Goal: Task Accomplishment & Management: Use online tool/utility

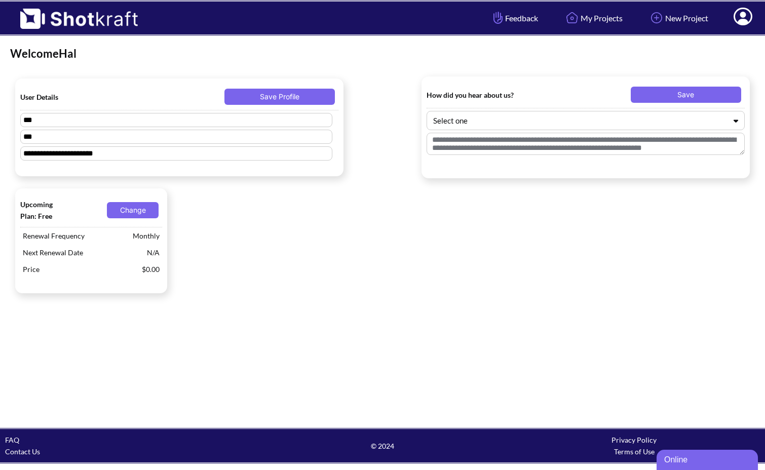
click at [740, 19] on icon at bounding box center [743, 18] width 11 height 12
click at [694, 37] on link "My Profile" at bounding box center [715, 37] width 84 height 16
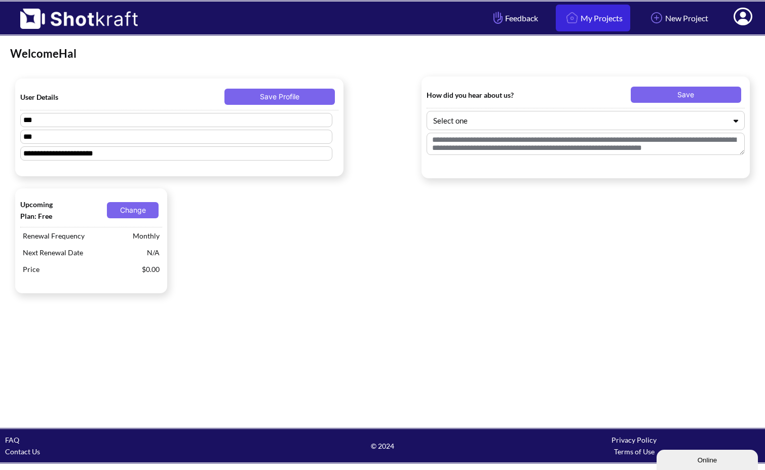
click at [586, 22] on link "My Projects" at bounding box center [593, 18] width 75 height 27
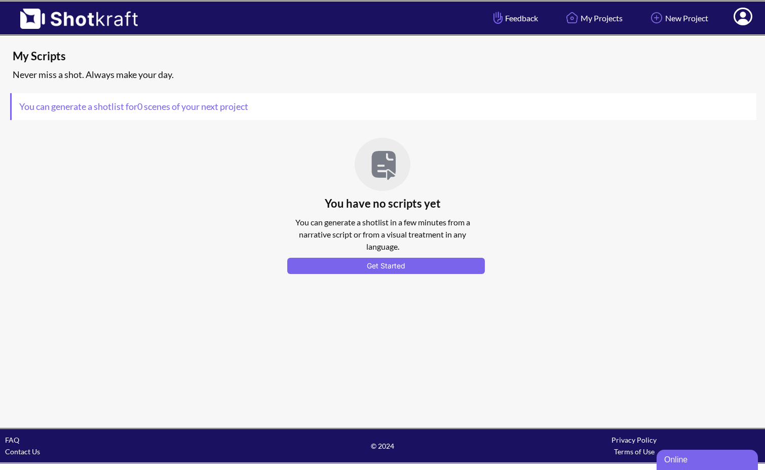
click at [763, 21] on nav "Feedback My Projects New Project My Profile Log Out" at bounding box center [621, 18] width 287 height 33
click at [750, 21] on icon at bounding box center [743, 17] width 19 height 18
click at [740, 20] on icon at bounding box center [743, 18] width 11 height 12
click at [747, 19] on icon at bounding box center [743, 17] width 19 height 18
click at [712, 37] on link "My Profile" at bounding box center [715, 37] width 84 height 16
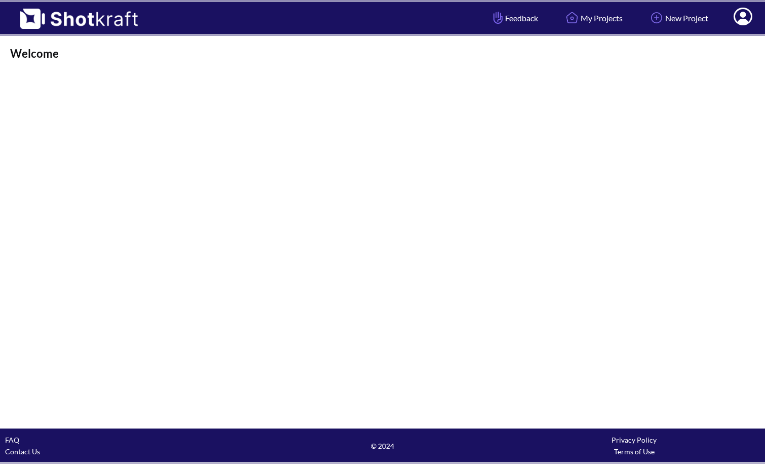
click at [741, 26] on span at bounding box center [743, 18] width 34 height 31
click at [726, 59] on link "Log Out" at bounding box center [715, 53] width 84 height 16
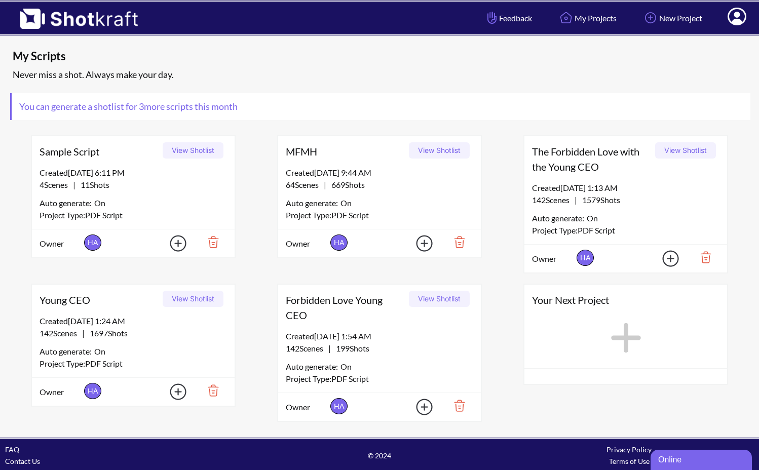
click at [622, 333] on icon at bounding box center [626, 338] width 41 height 46
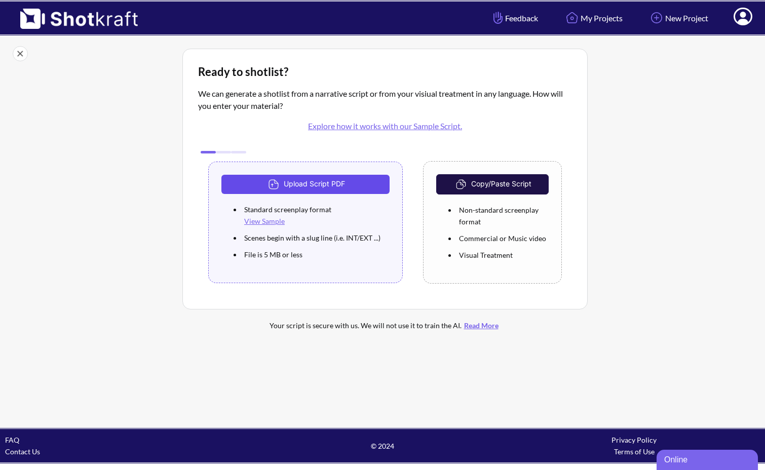
click at [315, 177] on button "Upload Script PDF" at bounding box center [305, 184] width 168 height 19
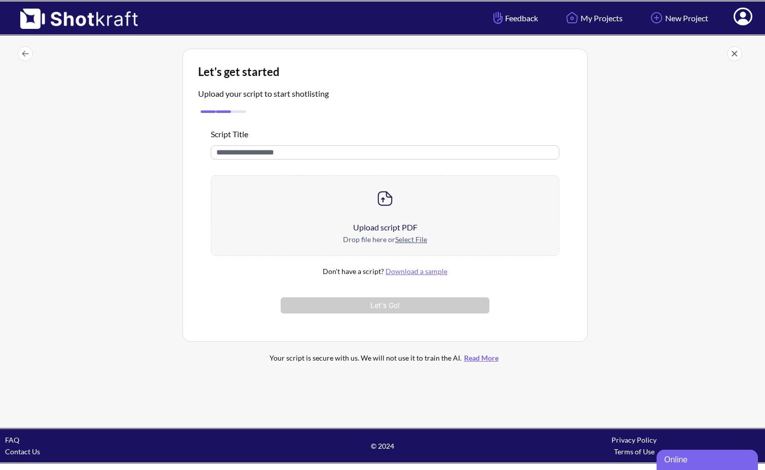
click at [284, 151] on input "text" at bounding box center [385, 152] width 349 height 14
type input "**********"
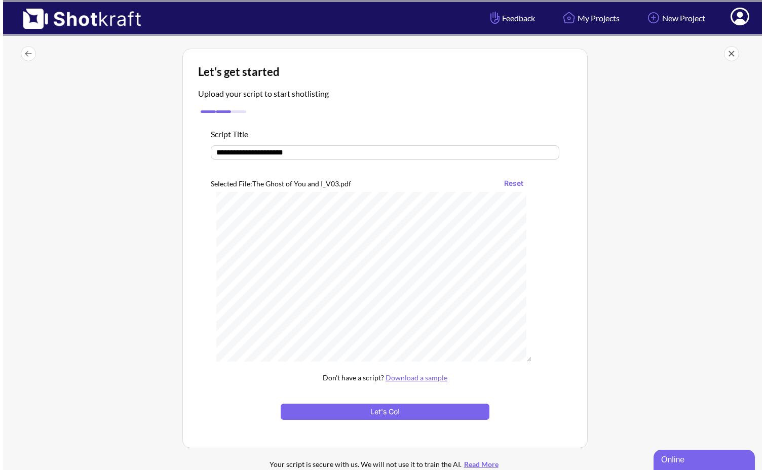
scroll to position [10458, 0]
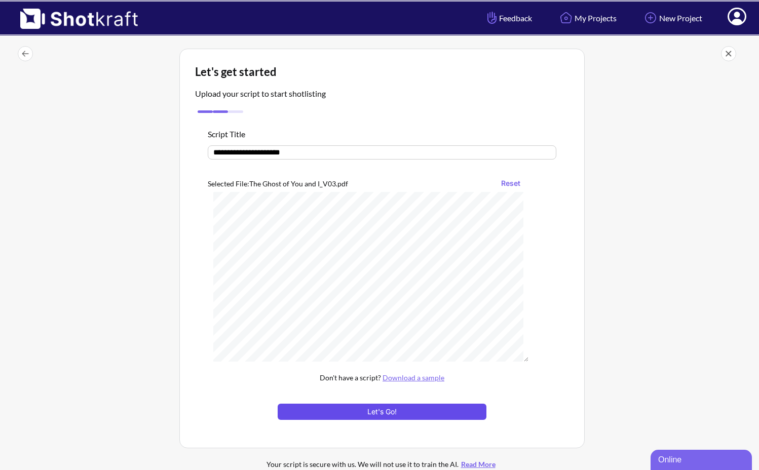
click at [354, 411] on button "Let's Go!" at bounding box center [382, 412] width 209 height 16
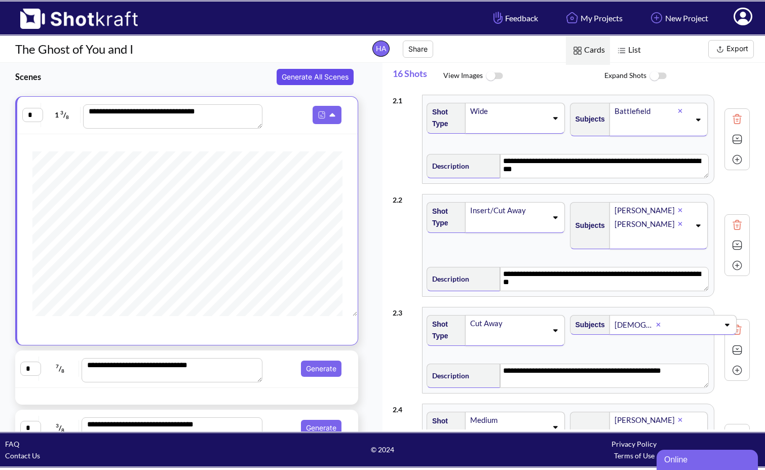
click at [316, 77] on button "Generate All Scenes" at bounding box center [315, 77] width 77 height 16
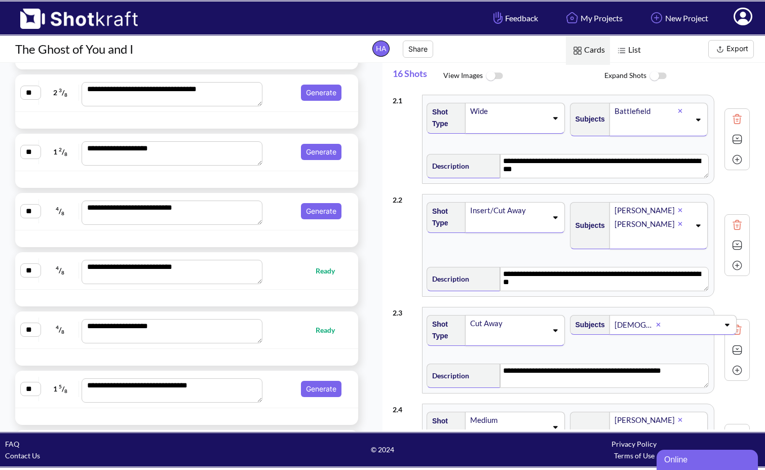
scroll to position [4242, 0]
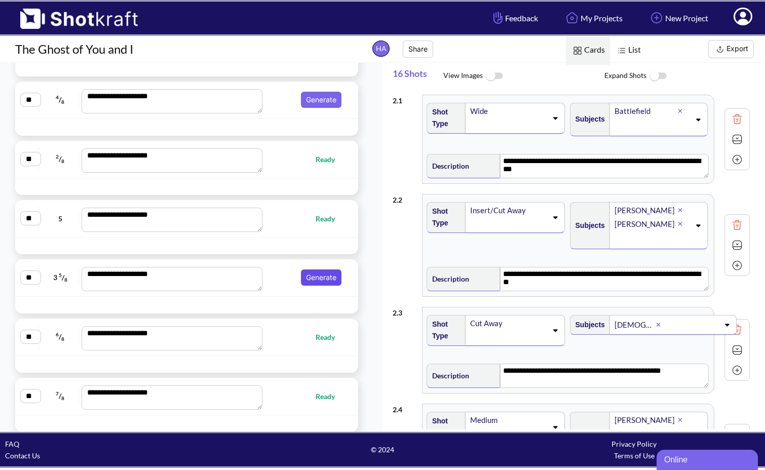
click at [320, 273] on button "Generate" at bounding box center [321, 278] width 41 height 16
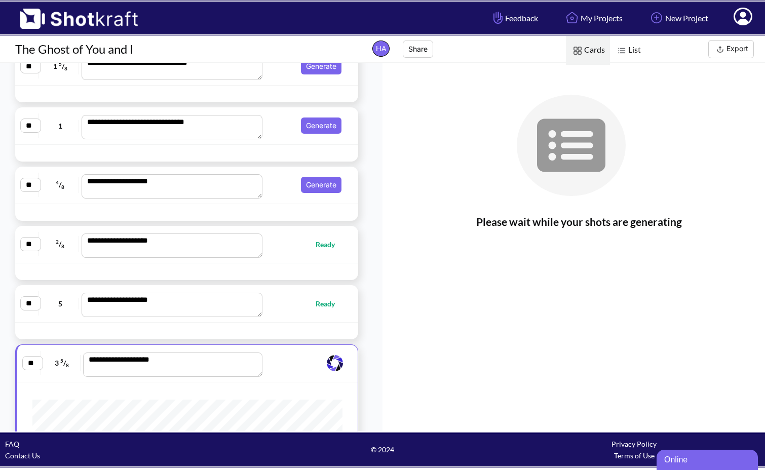
scroll to position [3956, 0]
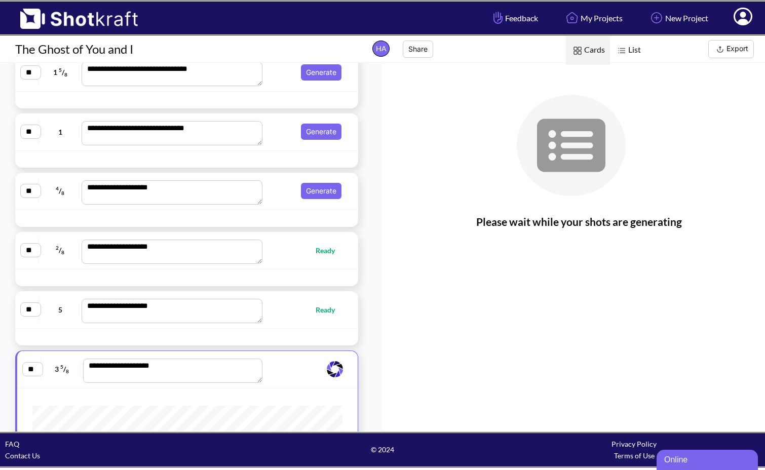
click at [317, 201] on div "**********" at bounding box center [186, 191] width 333 height 27
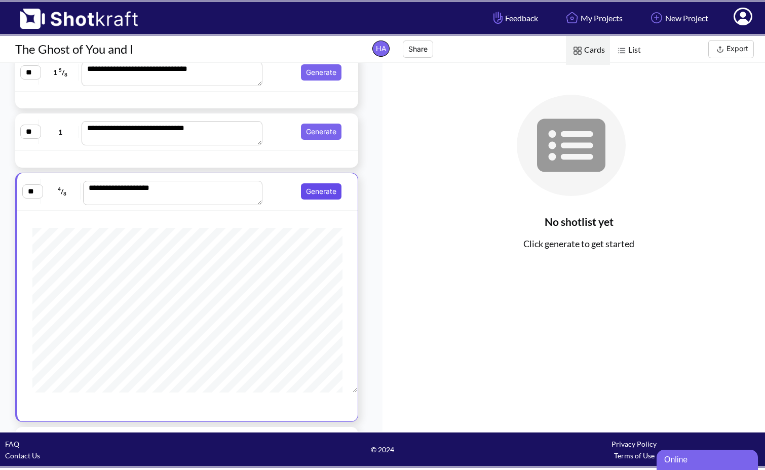
click at [317, 191] on button "Generate" at bounding box center [321, 191] width 41 height 16
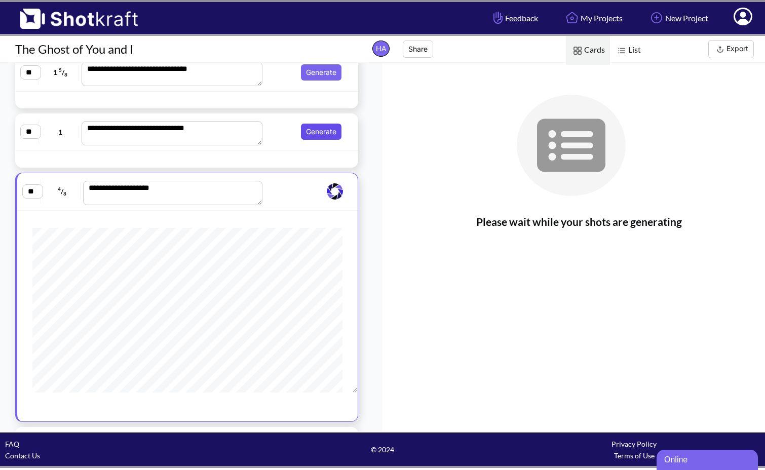
click at [316, 128] on button "Generate" at bounding box center [321, 132] width 41 height 16
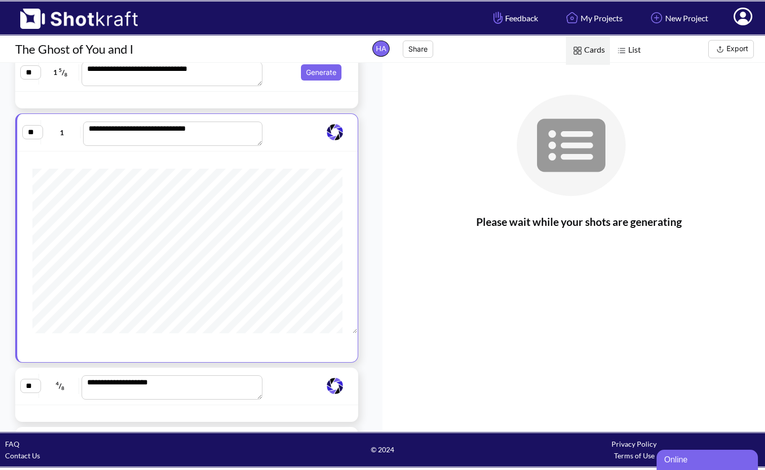
scroll to position [3889, 0]
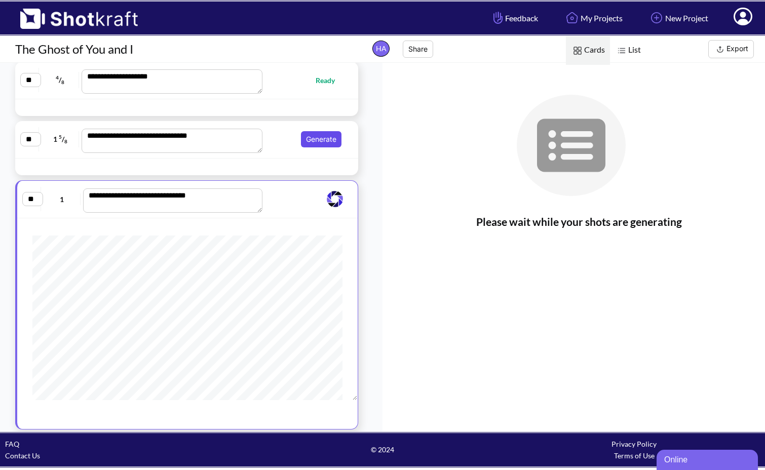
click at [313, 143] on button "Generate" at bounding box center [321, 139] width 41 height 16
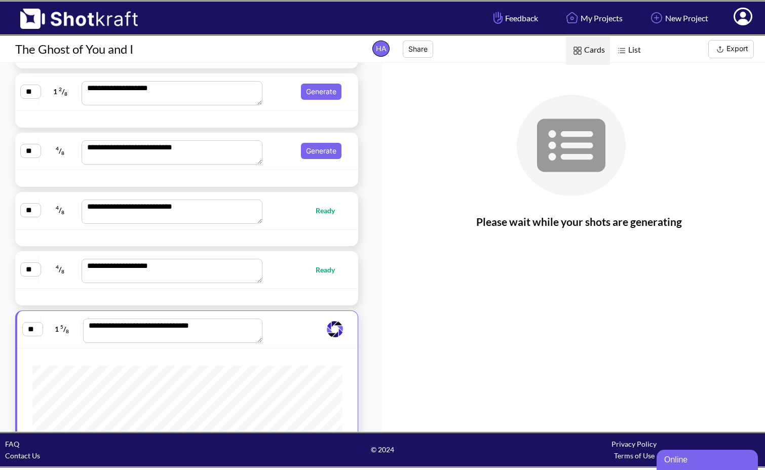
scroll to position [3639, 0]
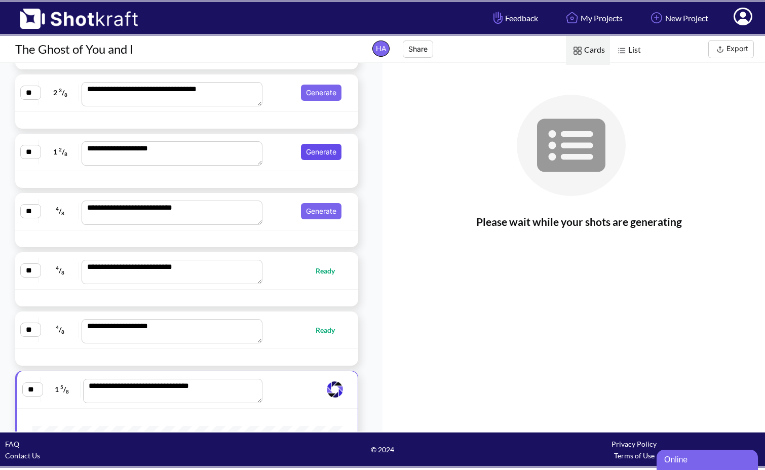
click at [312, 147] on button "Generate" at bounding box center [321, 152] width 41 height 16
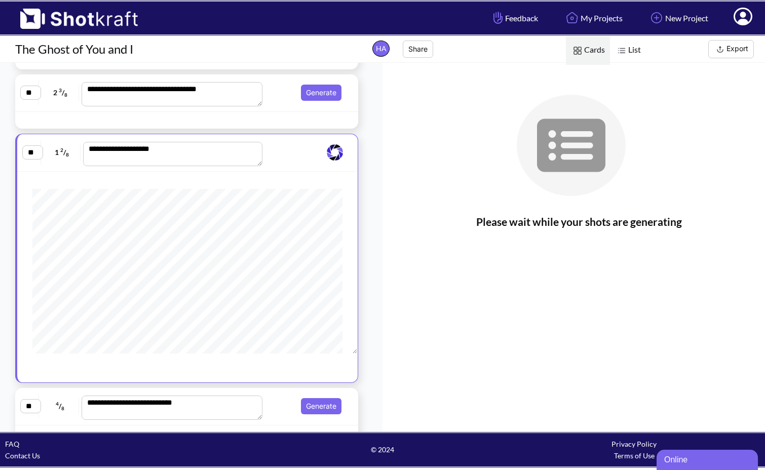
click at [312, 397] on div "**********" at bounding box center [186, 406] width 333 height 27
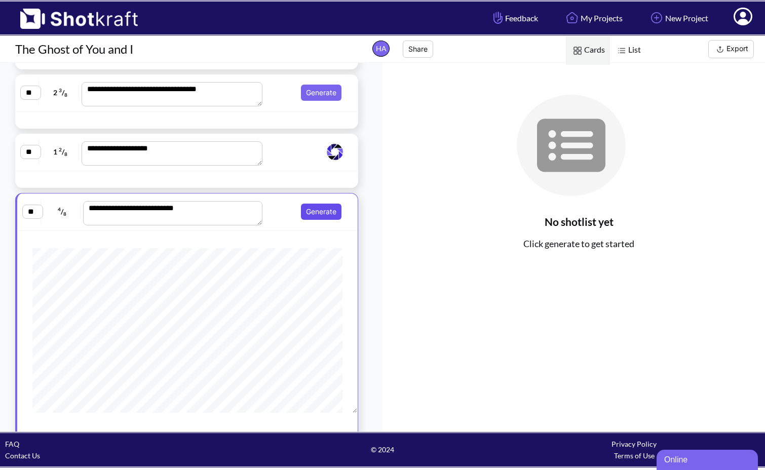
click at [313, 216] on button "Generate" at bounding box center [321, 212] width 41 height 16
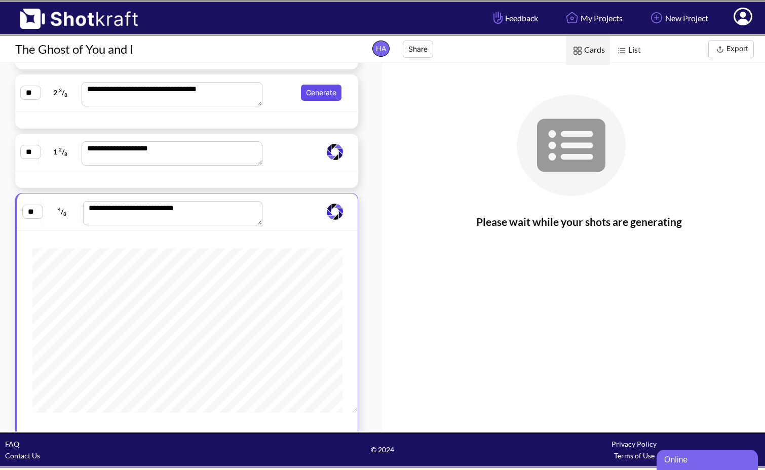
click at [314, 90] on button "Generate" at bounding box center [321, 93] width 41 height 16
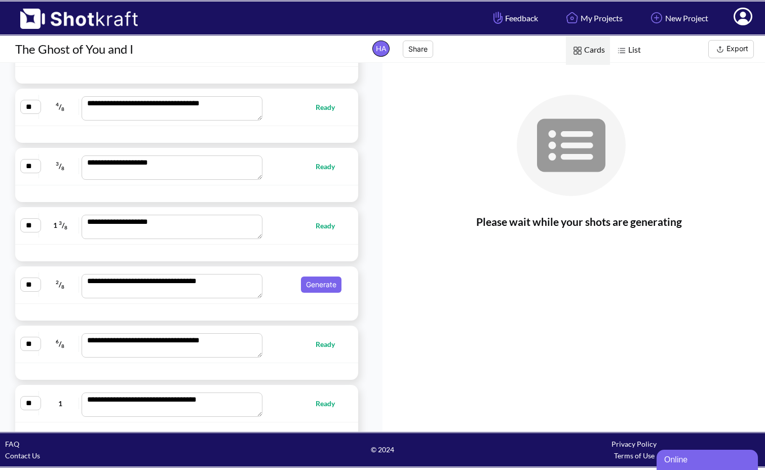
scroll to position [3272, 0]
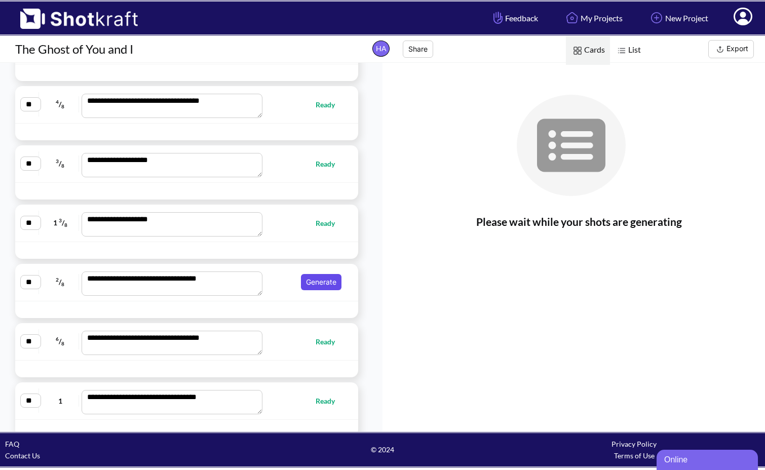
click at [316, 286] on button "Generate" at bounding box center [321, 282] width 41 height 16
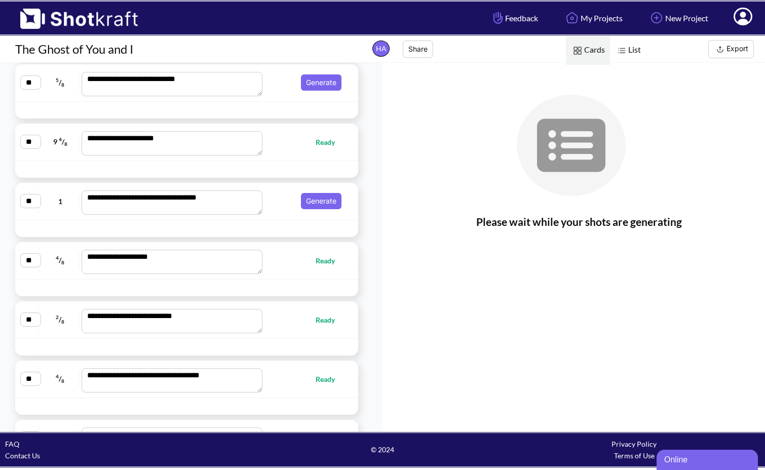
scroll to position [2995, 0]
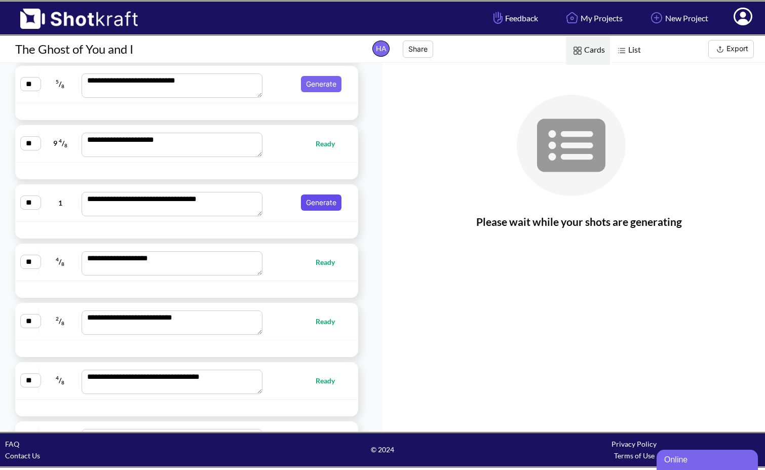
click at [313, 206] on button "Generate" at bounding box center [321, 203] width 41 height 16
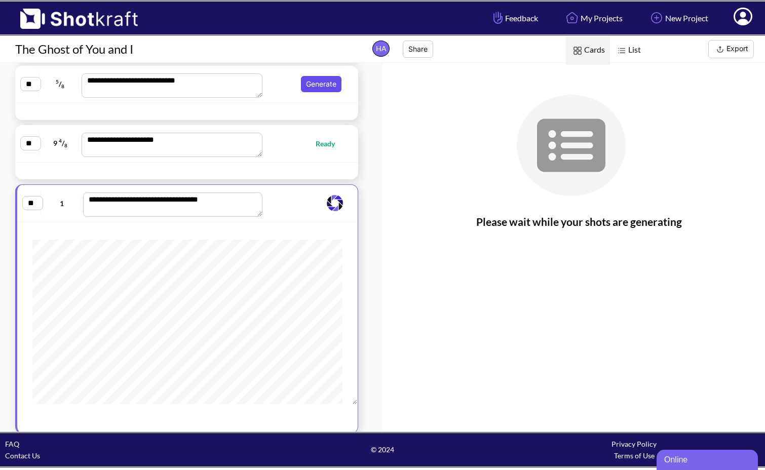
click at [311, 83] on button "Generate" at bounding box center [321, 84] width 41 height 16
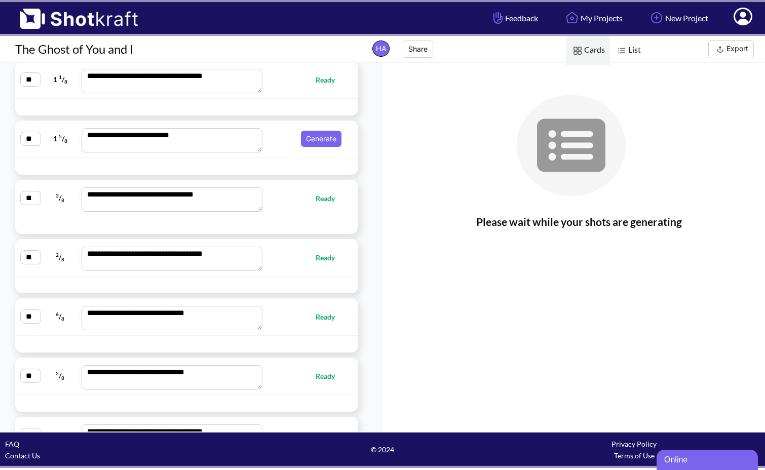
scroll to position [2560, 0]
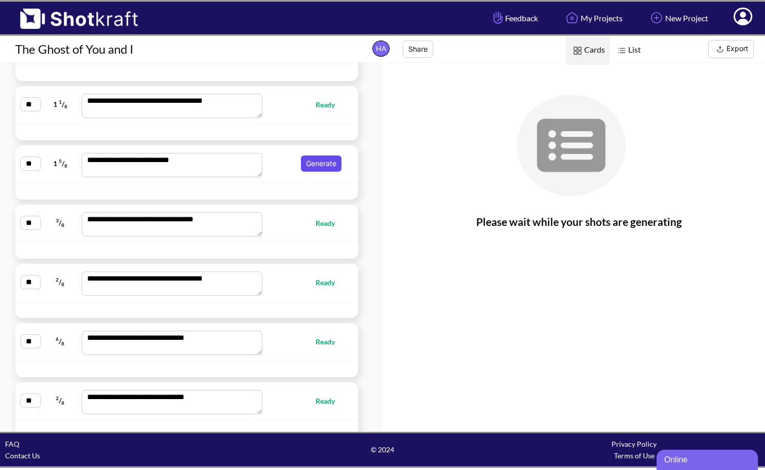
click at [309, 168] on button "Generate" at bounding box center [321, 164] width 41 height 16
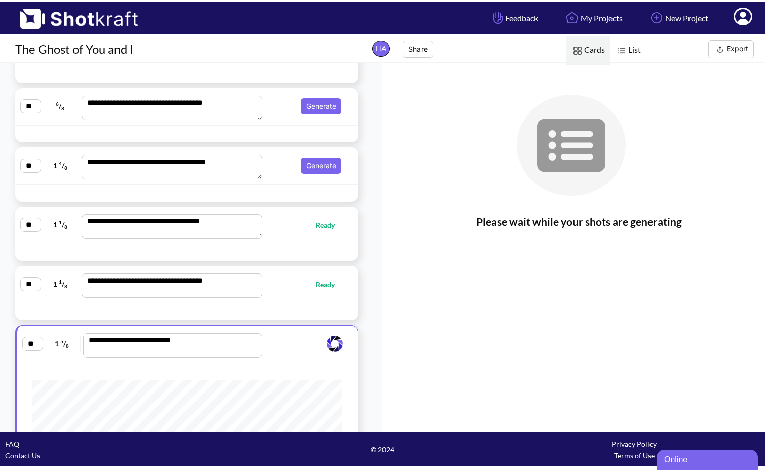
scroll to position [2379, 0]
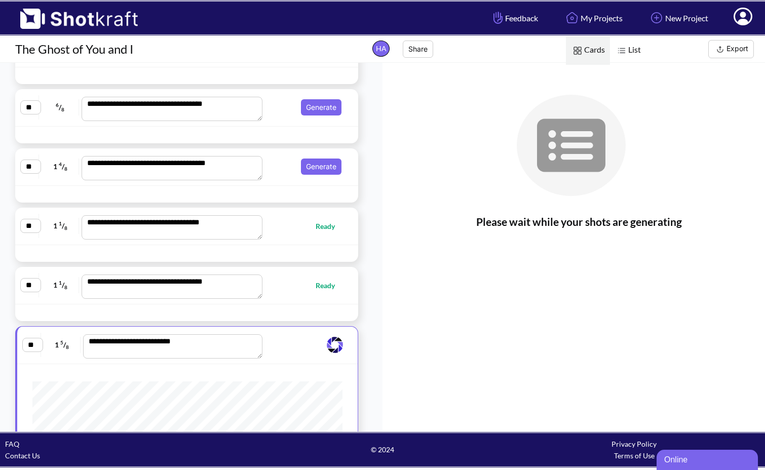
click at [309, 168] on button "Generate" at bounding box center [321, 167] width 41 height 16
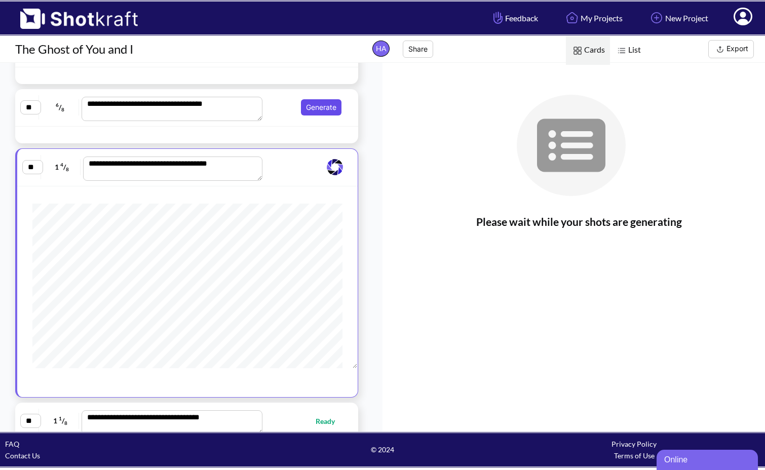
click at [306, 113] on button "Generate" at bounding box center [321, 107] width 41 height 16
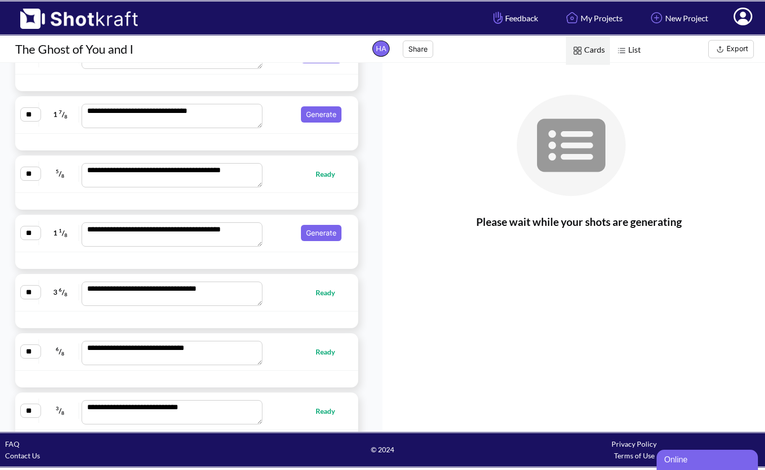
scroll to position [1846, 0]
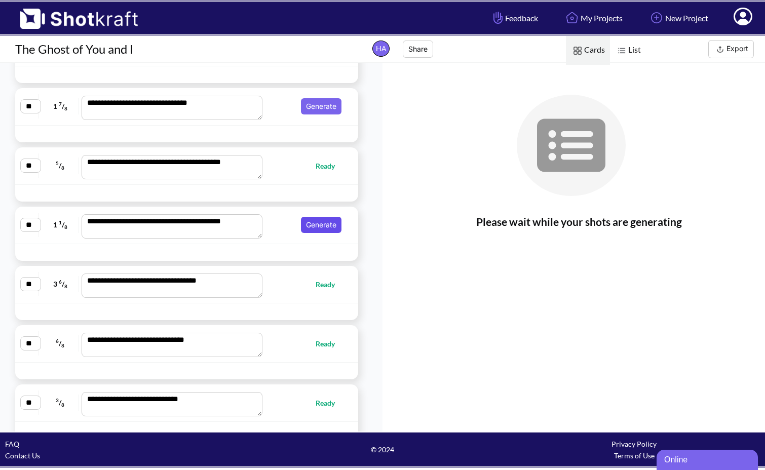
click at [308, 227] on button "Generate" at bounding box center [321, 225] width 41 height 16
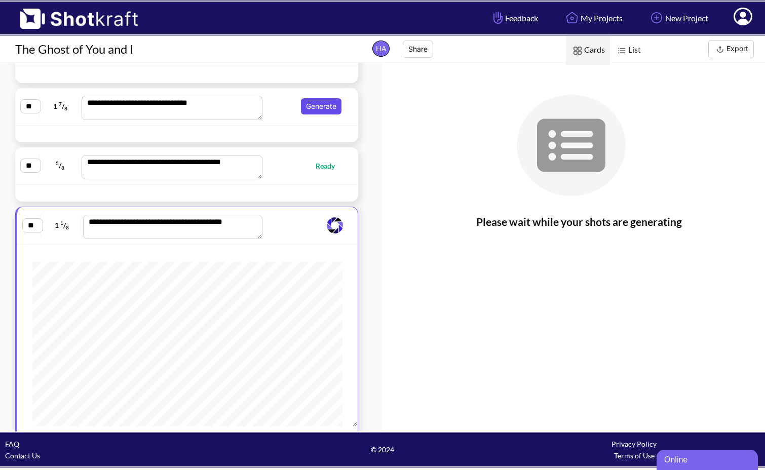
click at [308, 98] on button "Generate" at bounding box center [321, 106] width 41 height 16
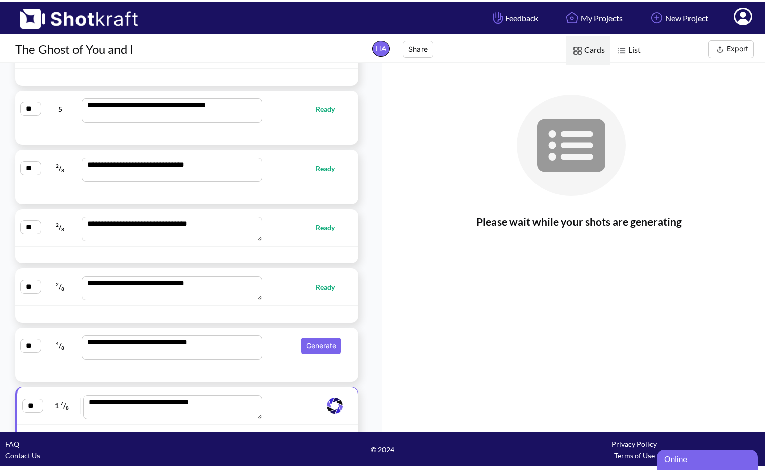
scroll to position [1550, 0]
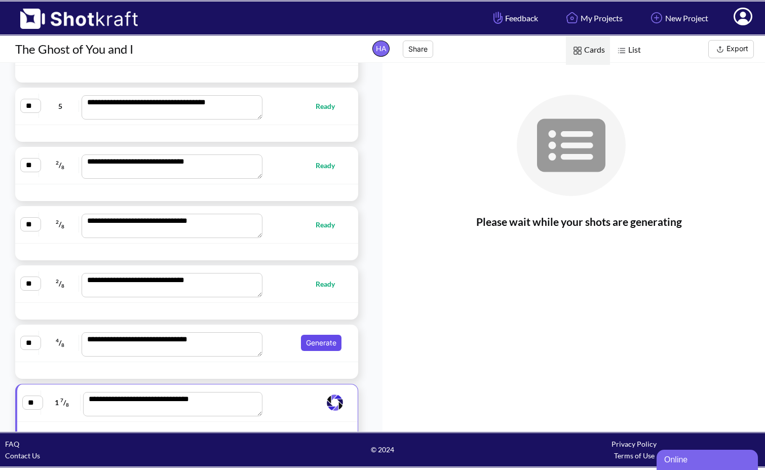
click at [305, 343] on button "Generate" at bounding box center [321, 343] width 41 height 16
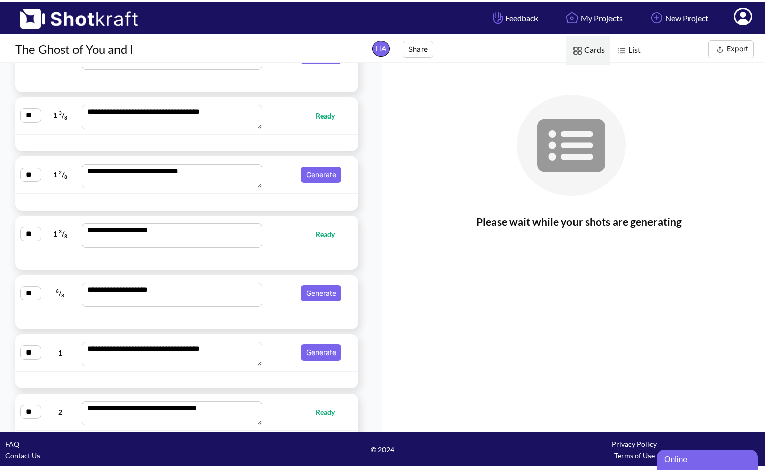
scroll to position [1010, 0]
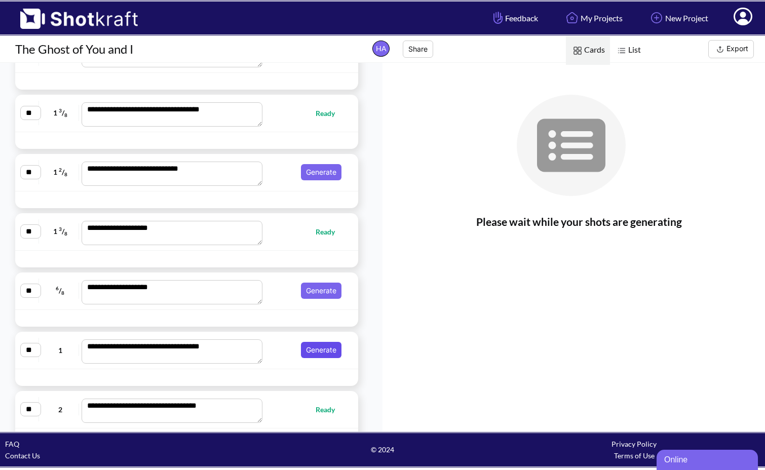
click at [306, 346] on button "Generate" at bounding box center [321, 350] width 41 height 16
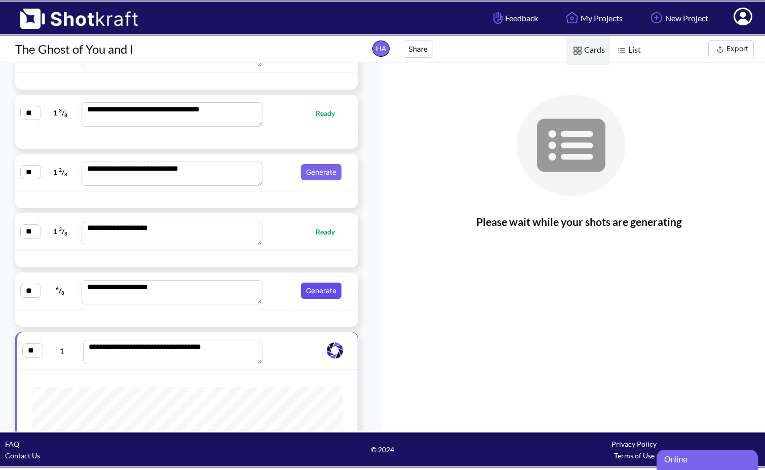
click at [309, 290] on button "Generate" at bounding box center [321, 291] width 41 height 16
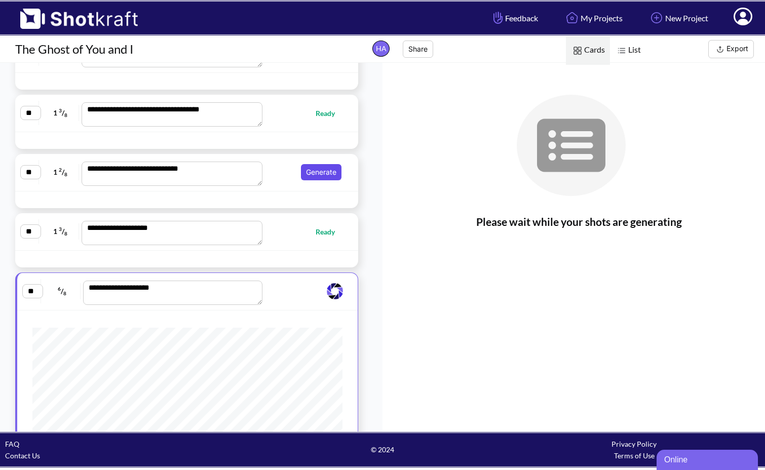
click at [310, 167] on button "Generate" at bounding box center [321, 172] width 41 height 16
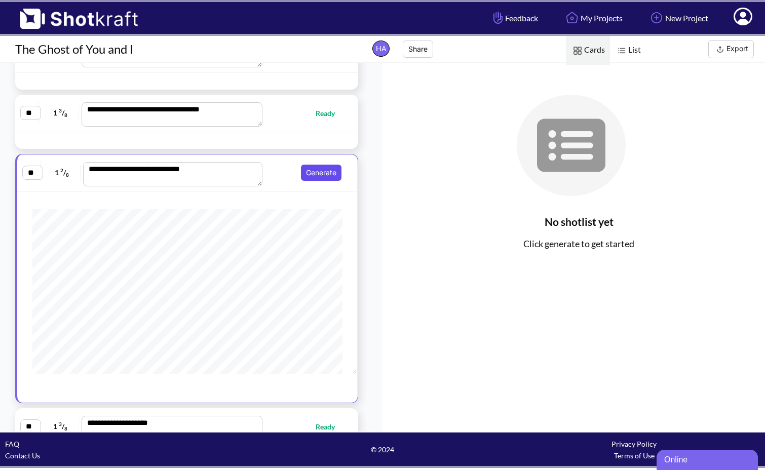
scroll to position [948, 0]
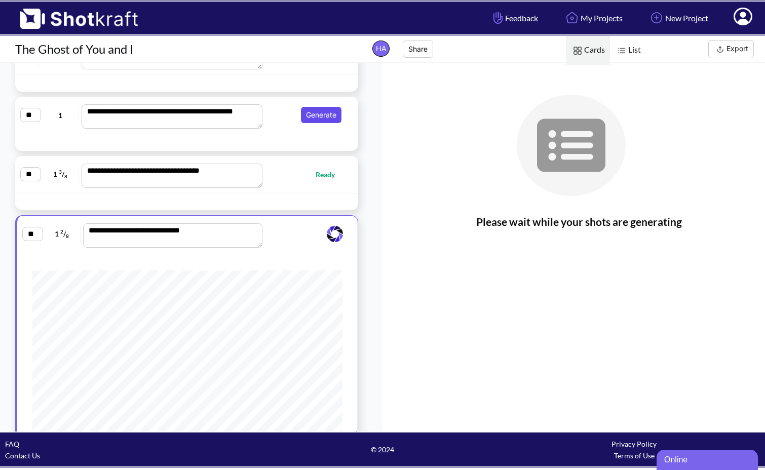
click at [307, 119] on button "Generate" at bounding box center [321, 115] width 41 height 16
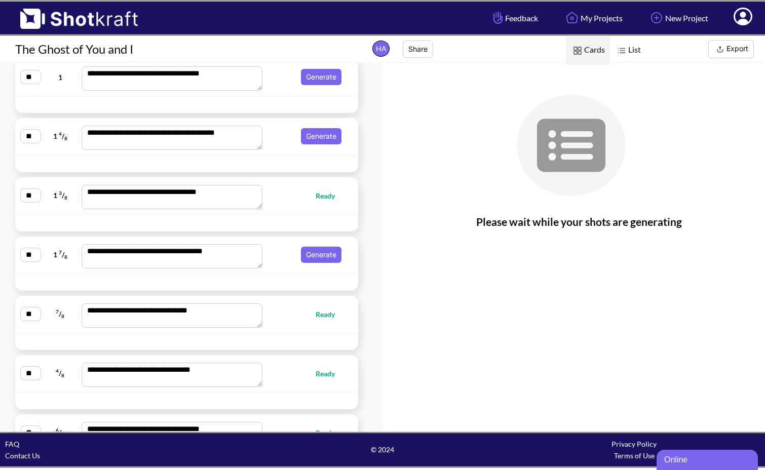
scroll to position [572, 0]
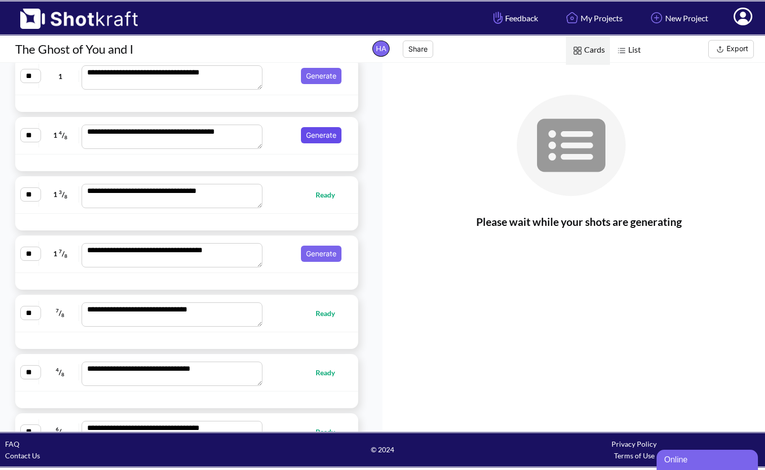
click at [310, 133] on button "Generate" at bounding box center [321, 135] width 41 height 16
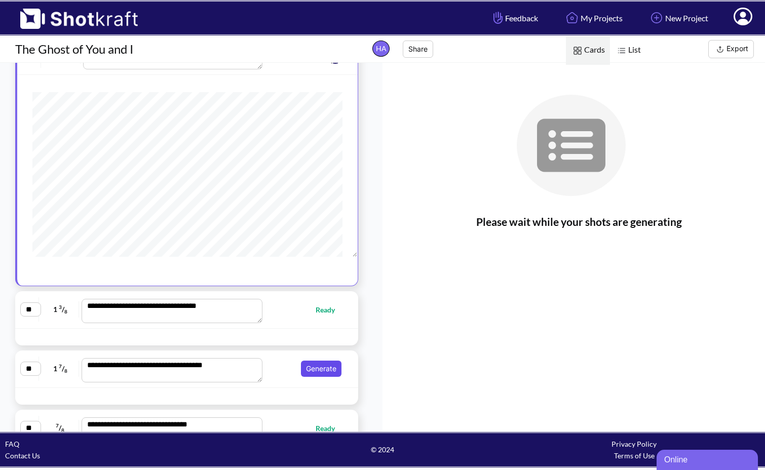
click at [317, 370] on button "Generate" at bounding box center [321, 369] width 41 height 16
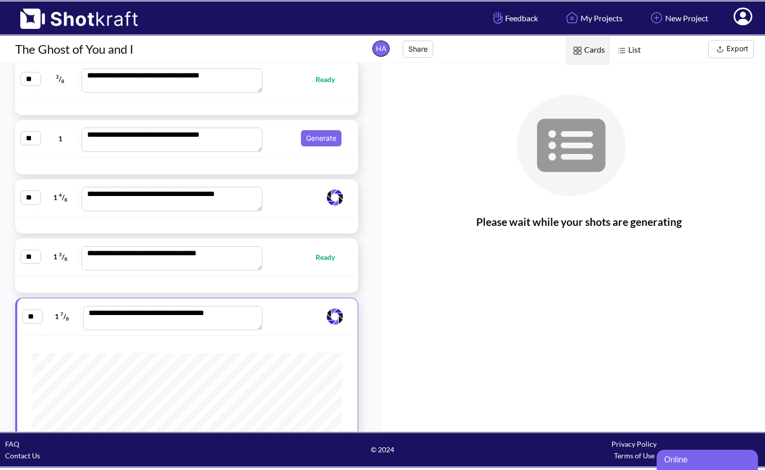
scroll to position [426, 0]
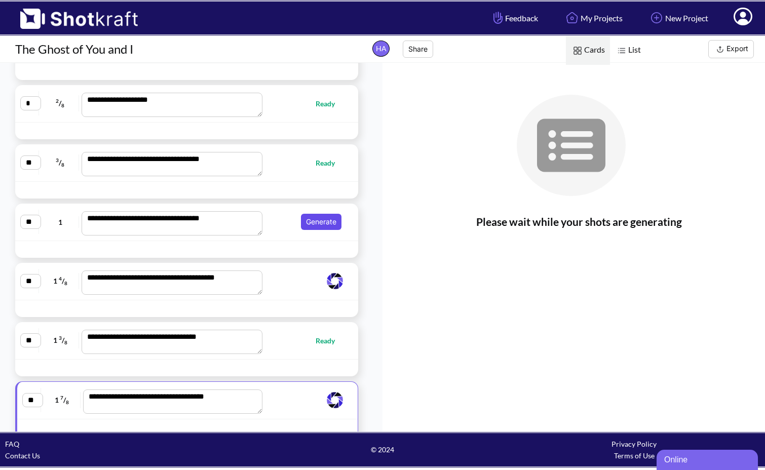
click at [308, 226] on button "Generate" at bounding box center [321, 222] width 41 height 16
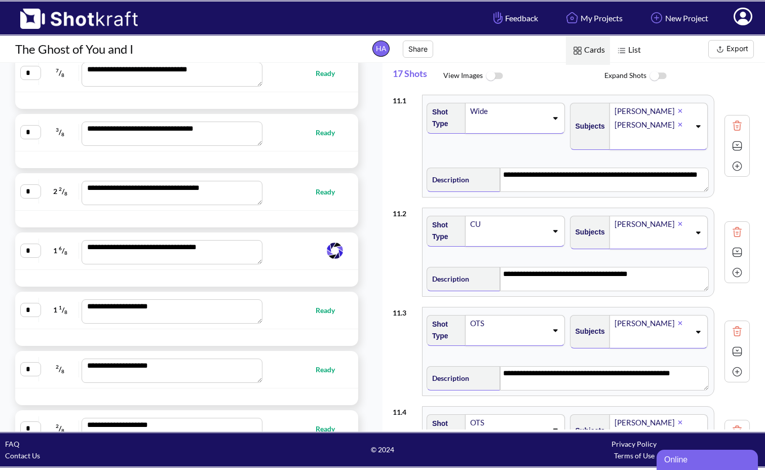
scroll to position [0, 0]
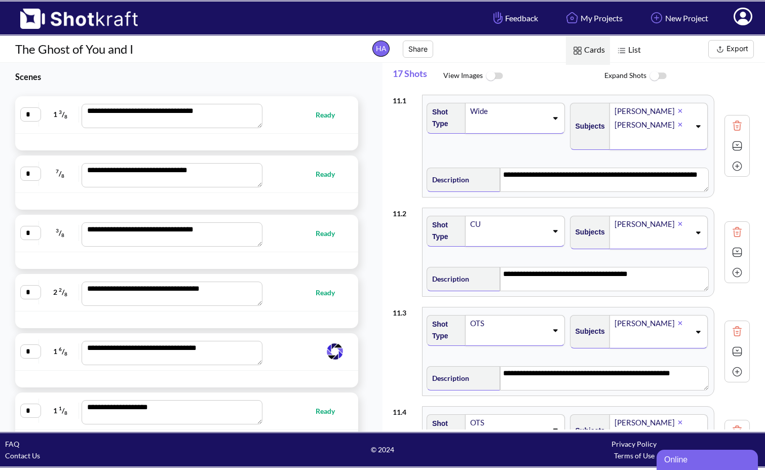
click at [286, 359] on span at bounding box center [305, 352] width 79 height 20
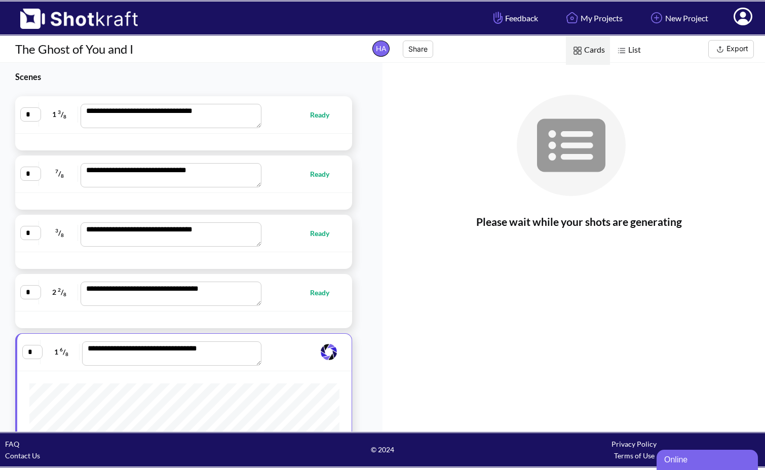
click at [737, 52] on button "Export" at bounding box center [732, 49] width 46 height 18
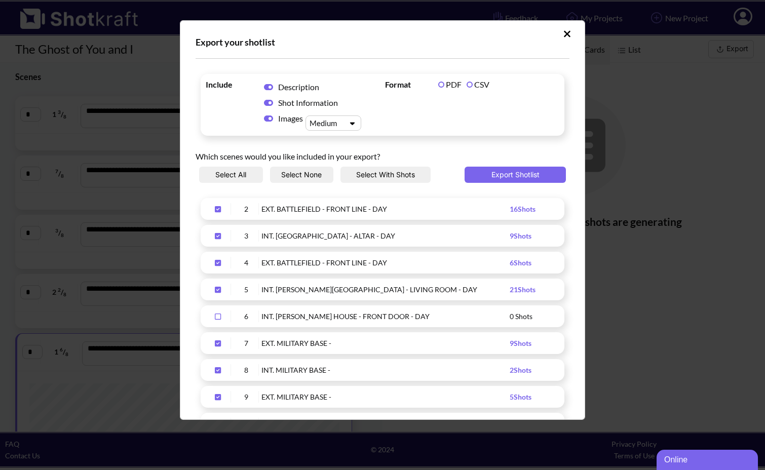
click at [467, 84] on label "CSV" at bounding box center [478, 85] width 23 height 10
click at [268, 116] on icon "Upload Script" at bounding box center [268, 119] width 9 height 6
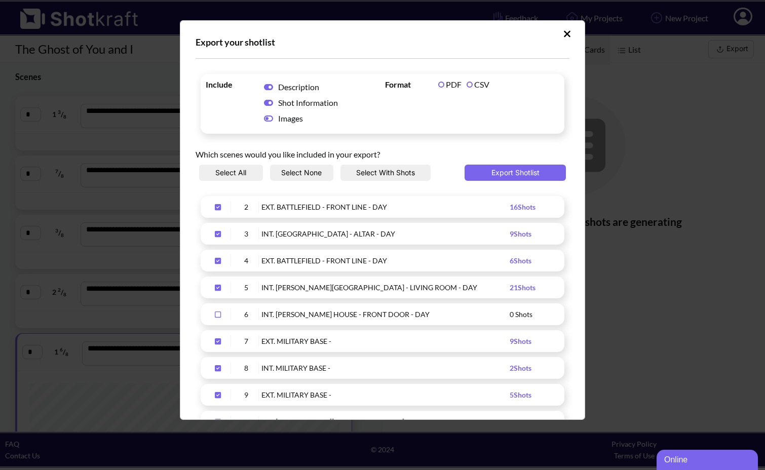
click at [272, 103] on icon "Upload Script" at bounding box center [268, 103] width 9 height 6
click at [272, 103] on icon "Upload Script" at bounding box center [268, 103] width 9 height 8
click at [489, 174] on button "Export Shotlist" at bounding box center [515, 173] width 101 height 16
